Goal: Task Accomplishment & Management: Complete application form

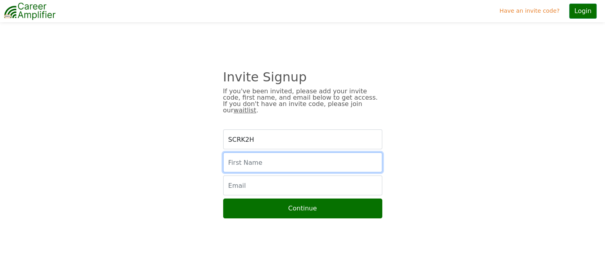
click at [290, 157] on input "text" at bounding box center [302, 163] width 159 height 20
type input "e"
type input "Emily"
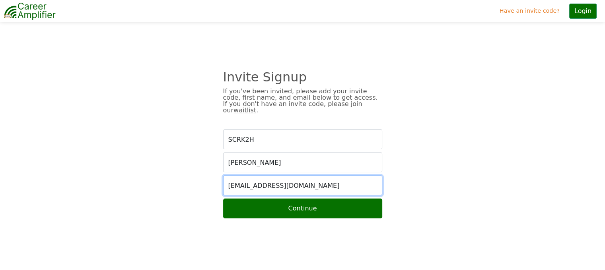
type input "hawkinse17@gmail.com"
click at [223, 199] on button "Continue" at bounding box center [302, 209] width 159 height 20
